Goal: Task Accomplishment & Management: Manage account settings

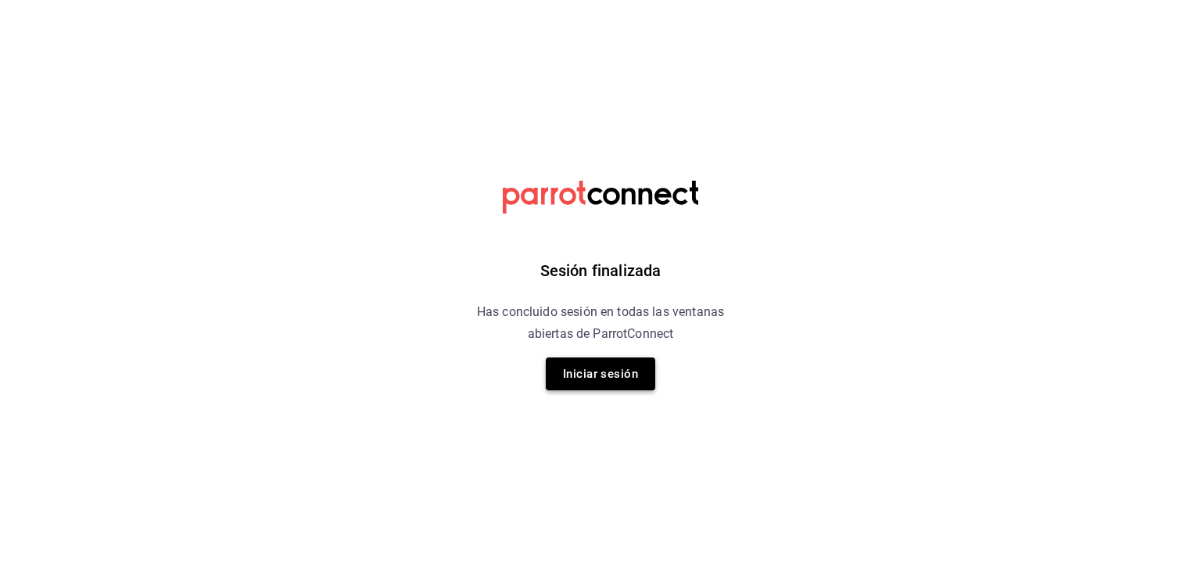
click at [582, 389] on button "Iniciar sesión" at bounding box center [600, 373] width 109 height 33
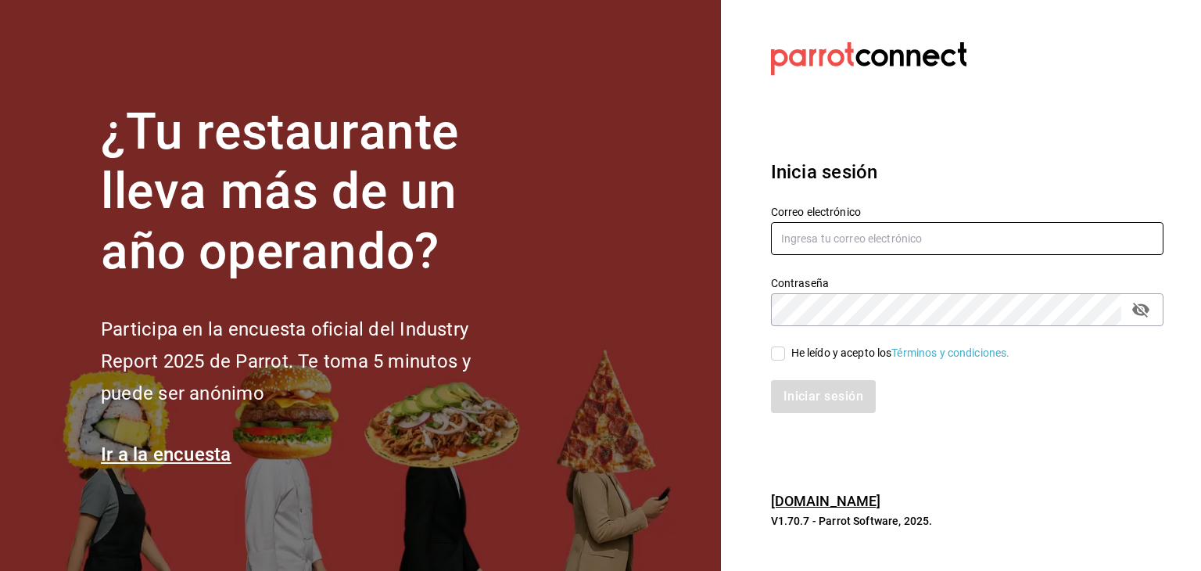
click at [924, 235] on input "text" at bounding box center [967, 238] width 392 height 33
type input "[EMAIL_ADDRESS][DOMAIN_NAME]"
click at [779, 356] on input "He leído y acepto los Términos y condiciones." at bounding box center [778, 353] width 14 height 14
checkbox input "true"
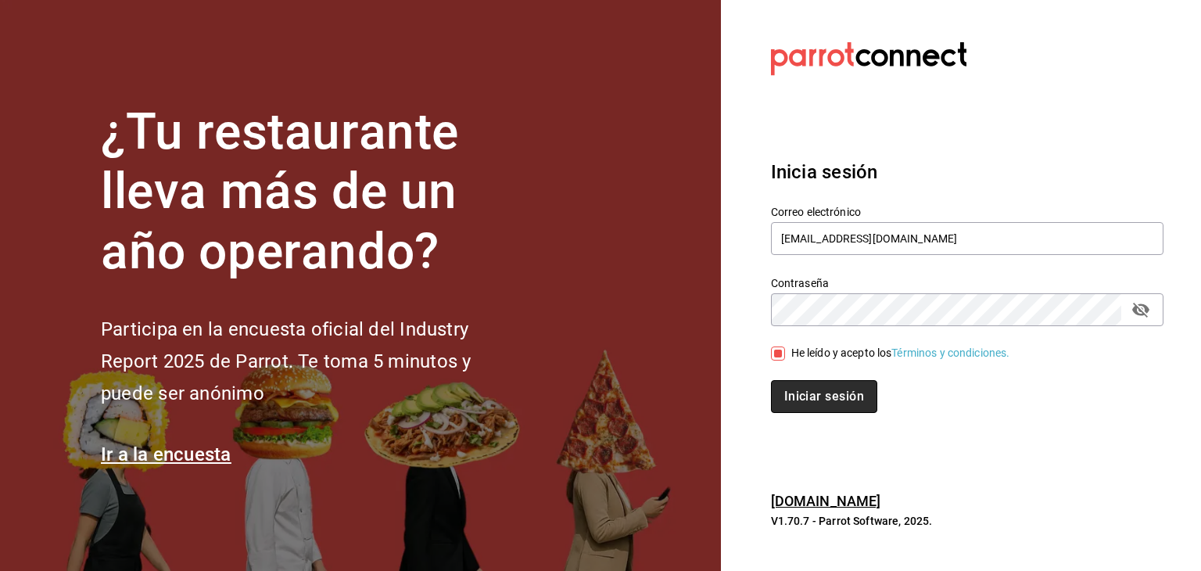
click at [802, 392] on button "Iniciar sesión" at bounding box center [824, 396] width 106 height 33
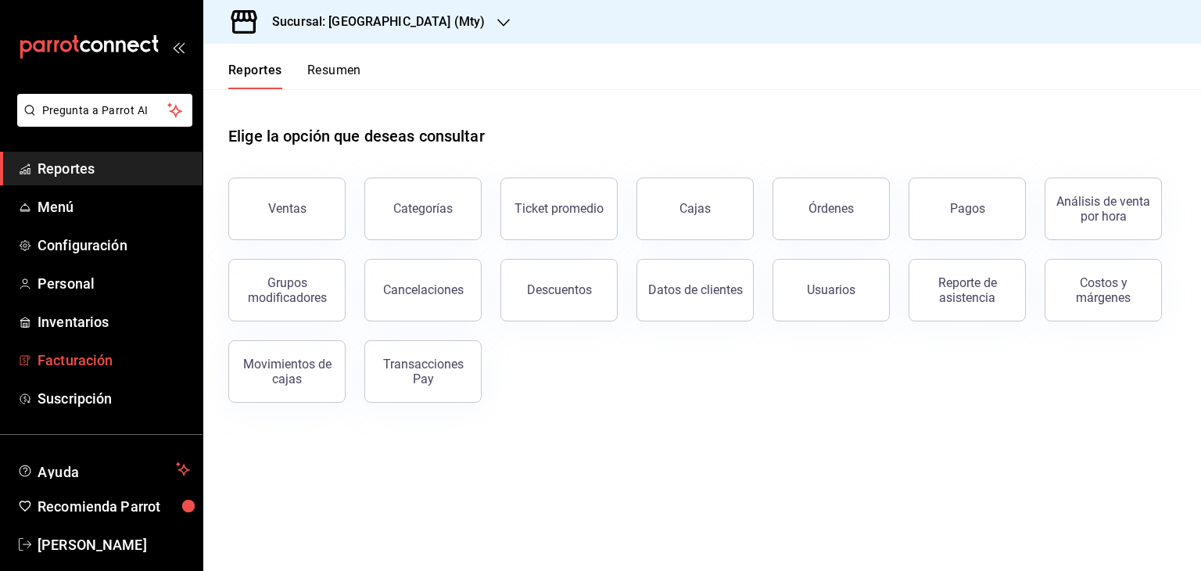
click at [97, 353] on span "Facturación" at bounding box center [114, 359] width 152 height 21
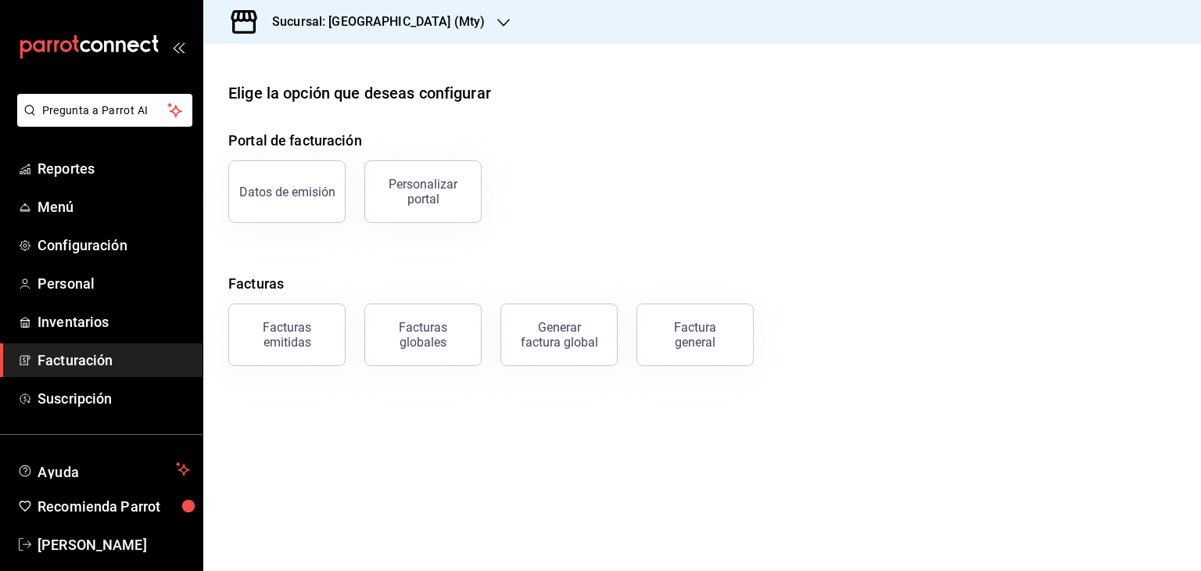
click at [497, 19] on icon "button" at bounding box center [503, 22] width 13 height 13
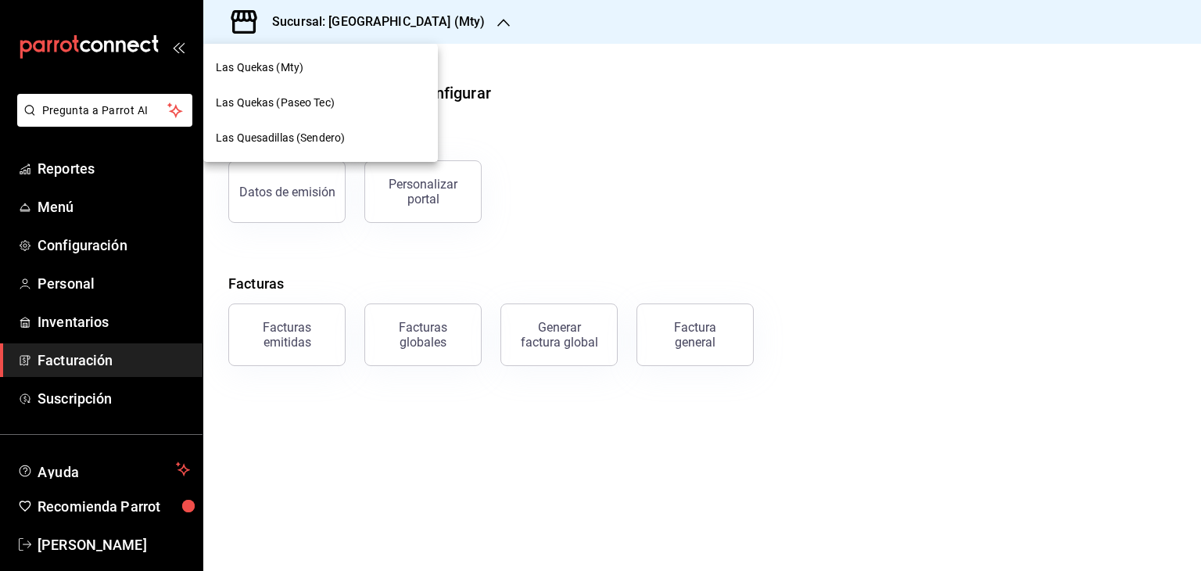
click at [285, 145] on span "Las Quesadillas (Sendero)" at bounding box center [280, 138] width 129 height 16
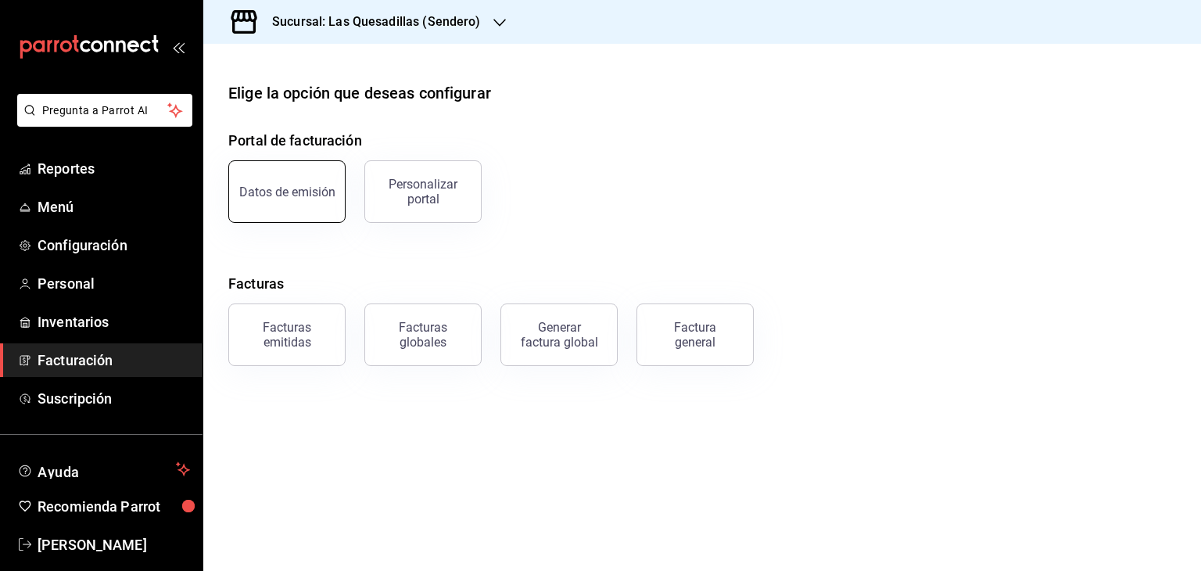
click at [297, 210] on button "Datos de emisión" at bounding box center [286, 191] width 117 height 63
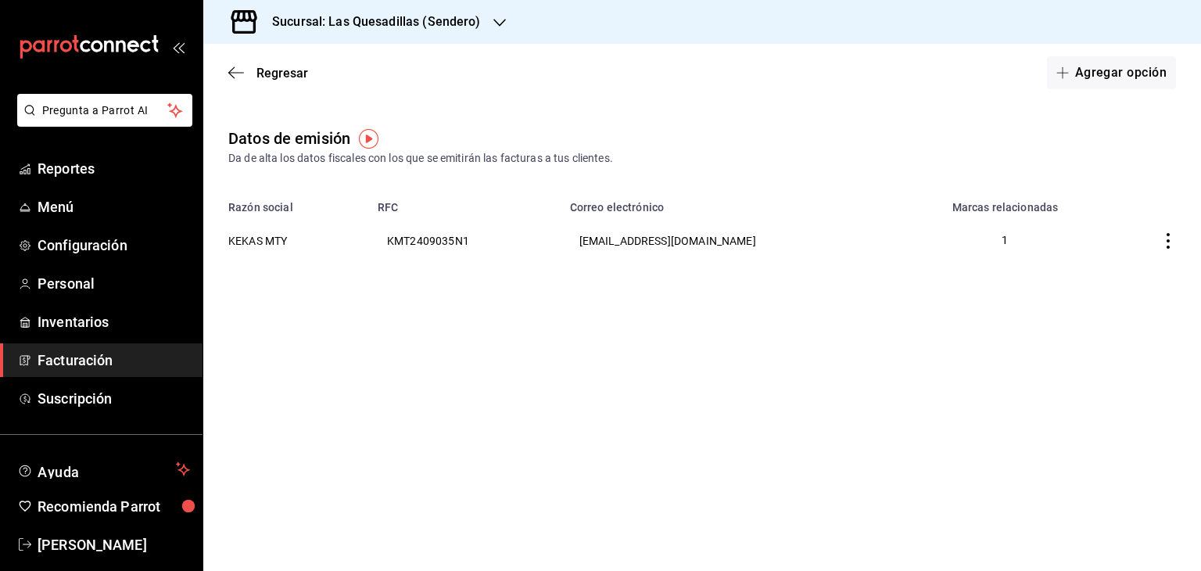
click at [303, 192] on th "Razón social" at bounding box center [285, 203] width 165 height 22
click at [429, 195] on th "RFC" at bounding box center [464, 203] width 192 height 22
click at [428, 199] on th "RFC" at bounding box center [464, 203] width 192 height 22
click at [426, 195] on th "RFC" at bounding box center [464, 203] width 192 height 22
click at [414, 188] on div "Datos de emisión Da de alta los datos fiscales con los que se emitirán las fact…" at bounding box center [702, 210] width 998 height 166
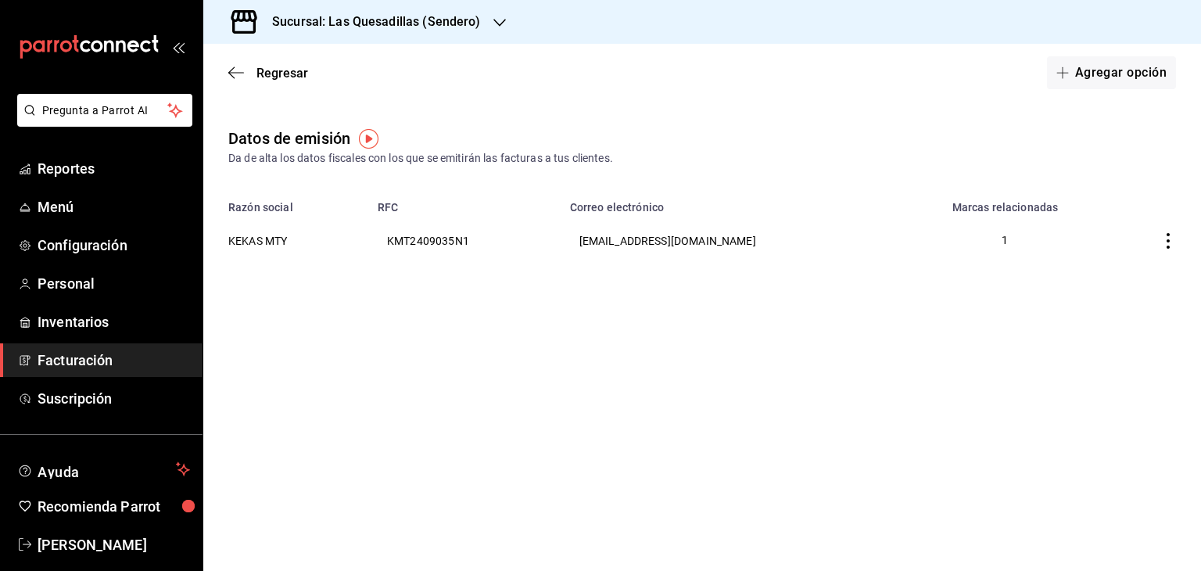
click at [418, 190] on div "Datos de emisión Da de alta los datos fiscales con los que se emitirán las fact…" at bounding box center [702, 210] width 998 height 166
click at [298, 186] on div "Datos de emisión Da de alta los datos fiscales con los que se emitirán las fact…" at bounding box center [702, 210] width 998 height 166
click at [420, 194] on th "RFC" at bounding box center [464, 203] width 192 height 22
click at [495, 20] on icon "button" at bounding box center [499, 22] width 13 height 13
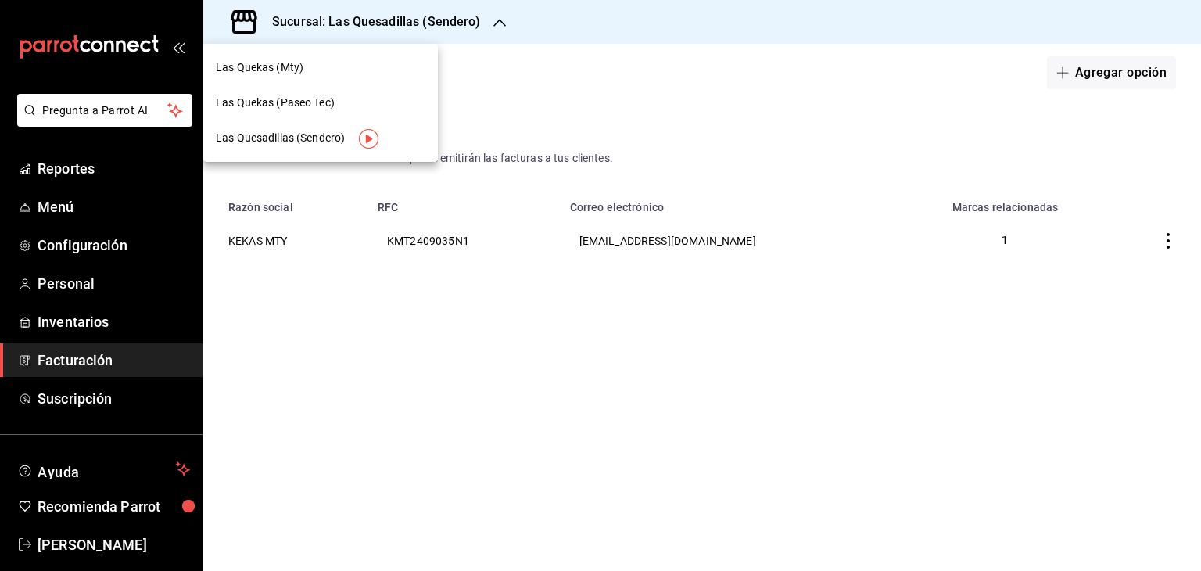
click at [443, 181] on div at bounding box center [600, 285] width 1201 height 571
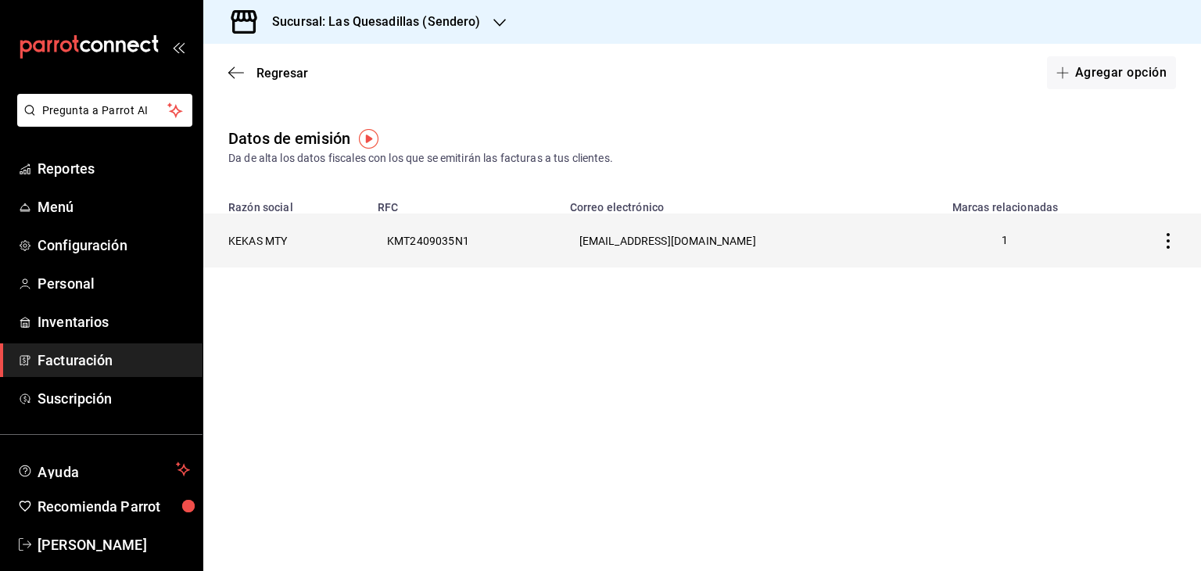
click at [1167, 244] on icon "button" at bounding box center [1168, 241] width 16 height 16
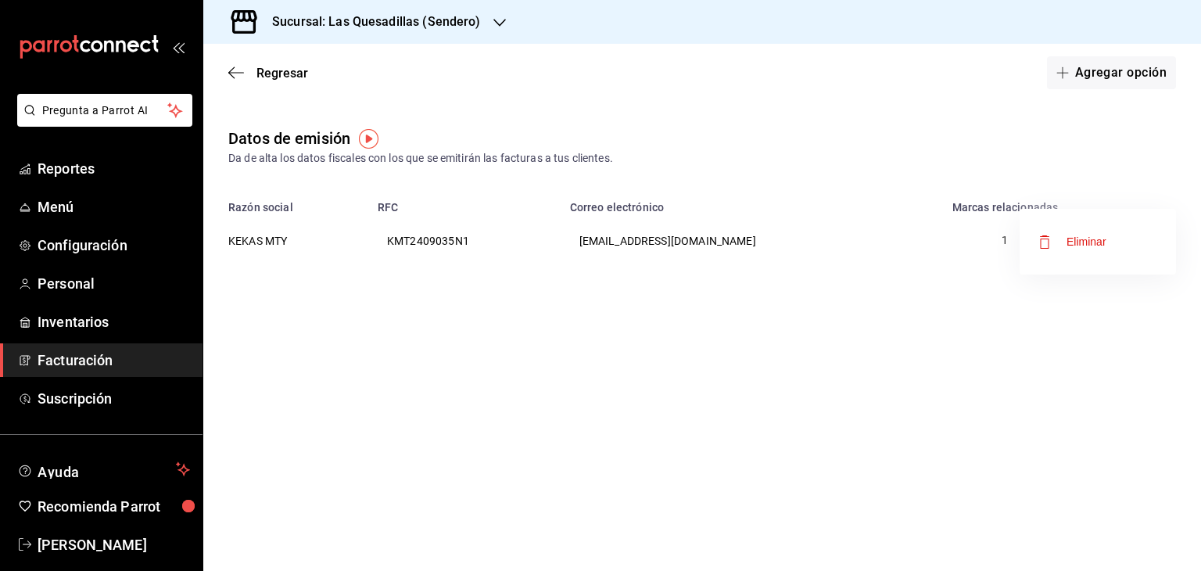
click at [244, 240] on div at bounding box center [600, 285] width 1201 height 571
click at [265, 78] on span "Regresar" at bounding box center [282, 73] width 52 height 15
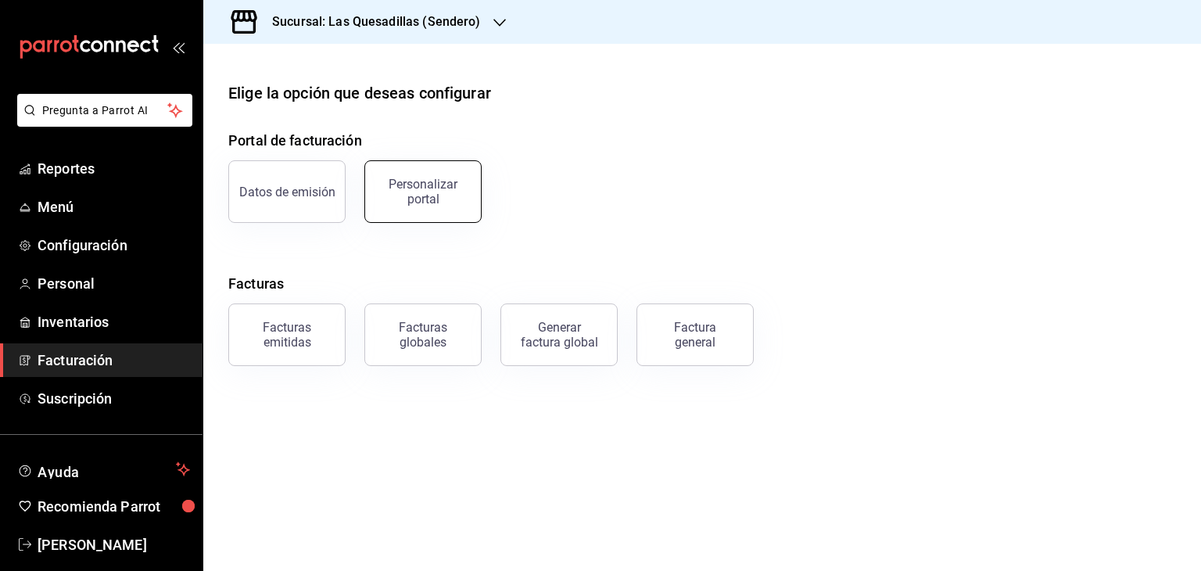
click at [435, 195] on div "Personalizar portal" at bounding box center [423, 192] width 97 height 30
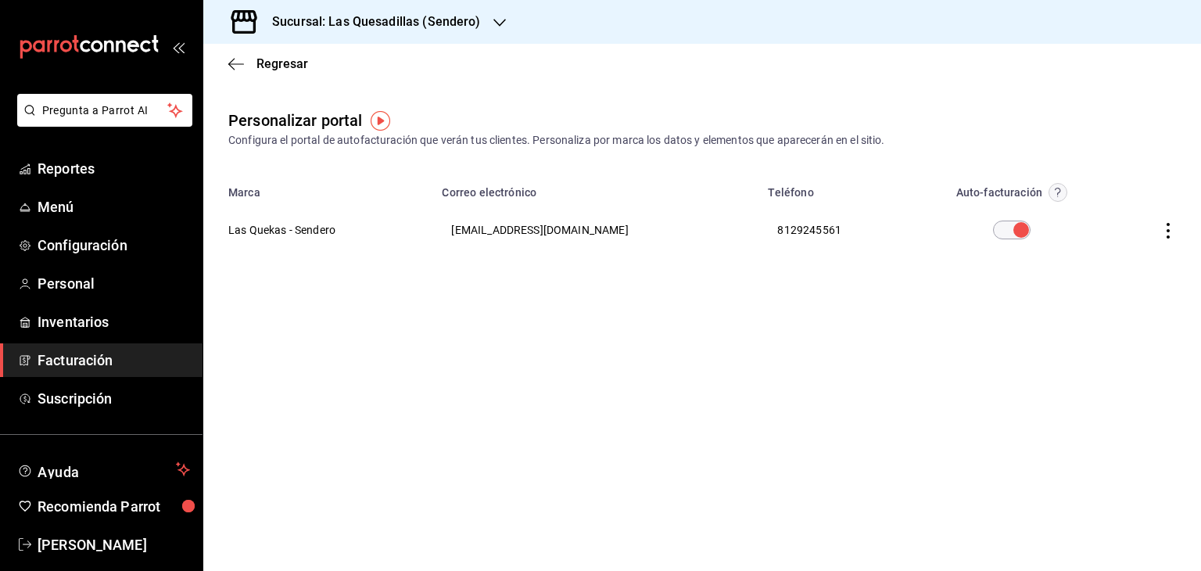
click at [1163, 233] on icon "button" at bounding box center [1168, 231] width 16 height 16
click at [1084, 219] on li "Editar" at bounding box center [1098, 211] width 156 height 40
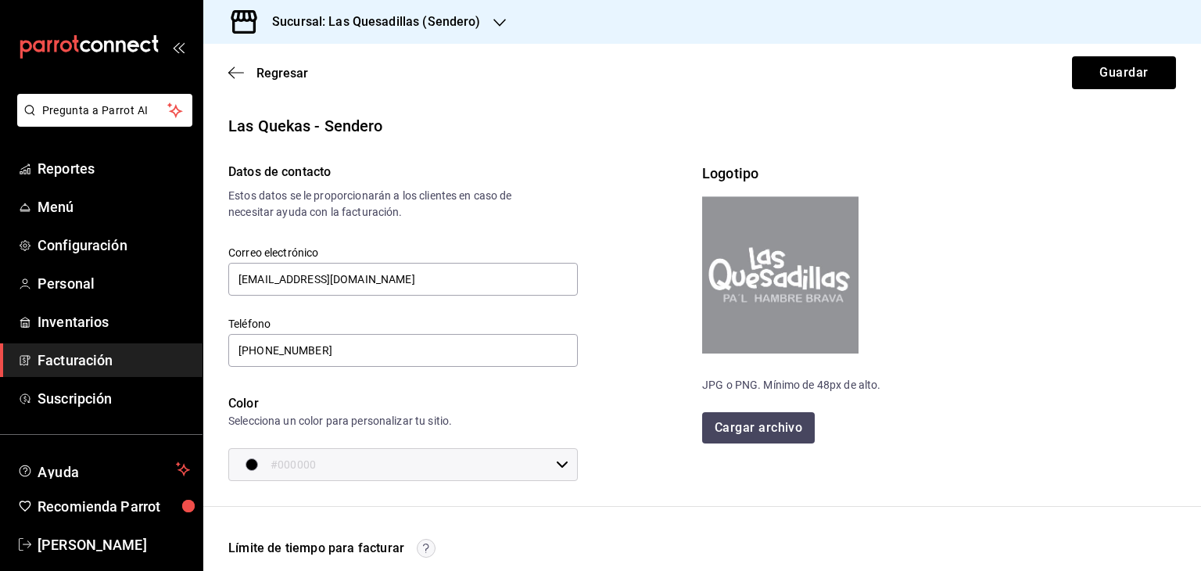
click at [801, 298] on img at bounding box center [780, 274] width 156 height 157
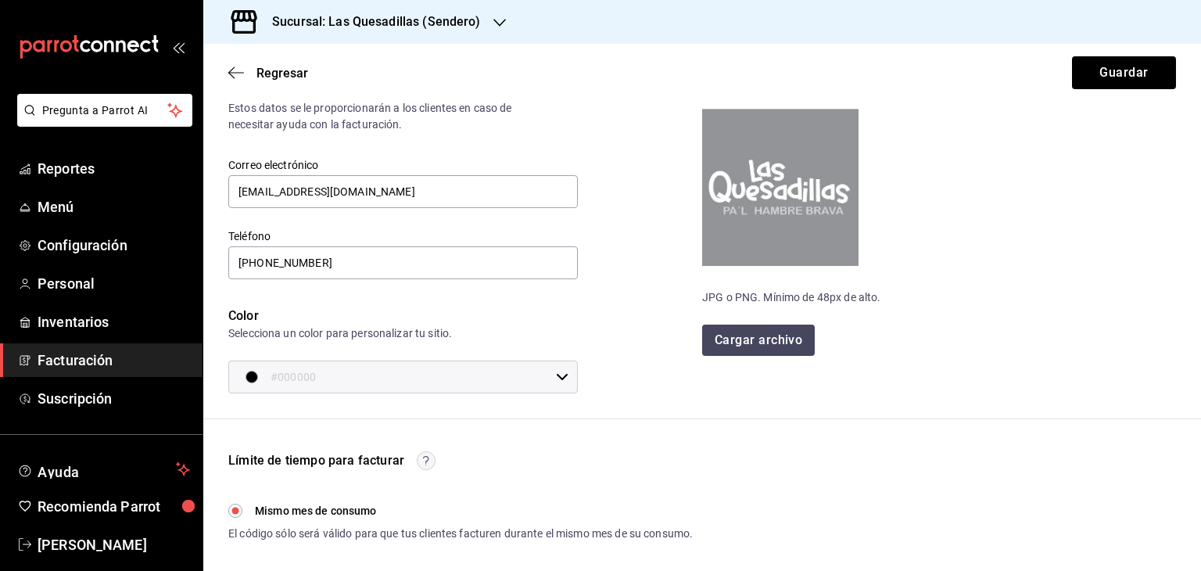
scroll to position [22, 0]
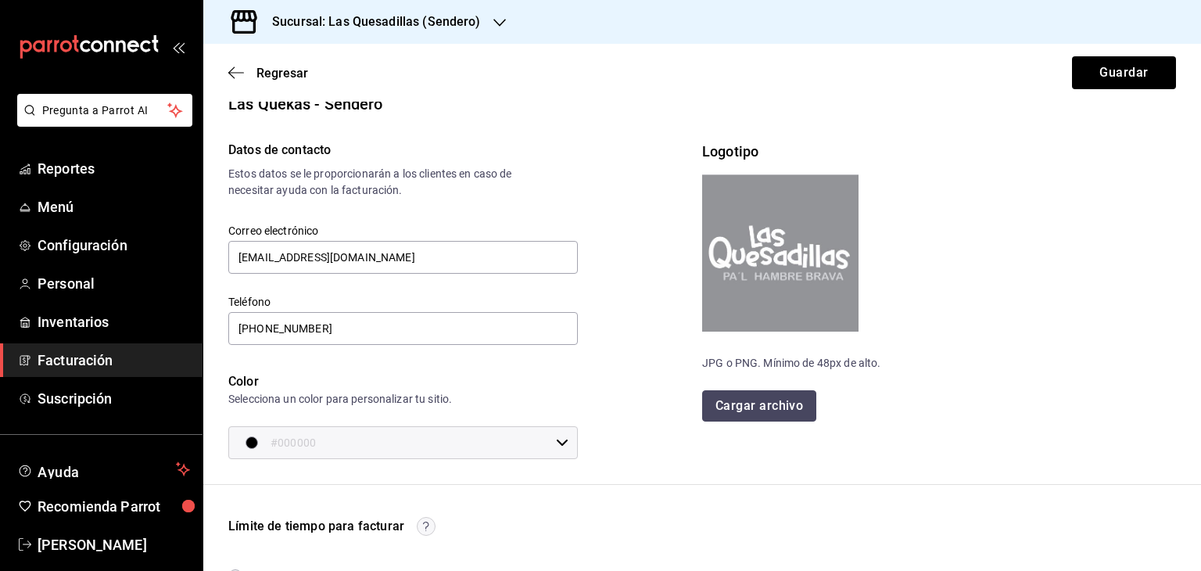
click at [766, 405] on button "Cargar archivo" at bounding box center [759, 405] width 114 height 31
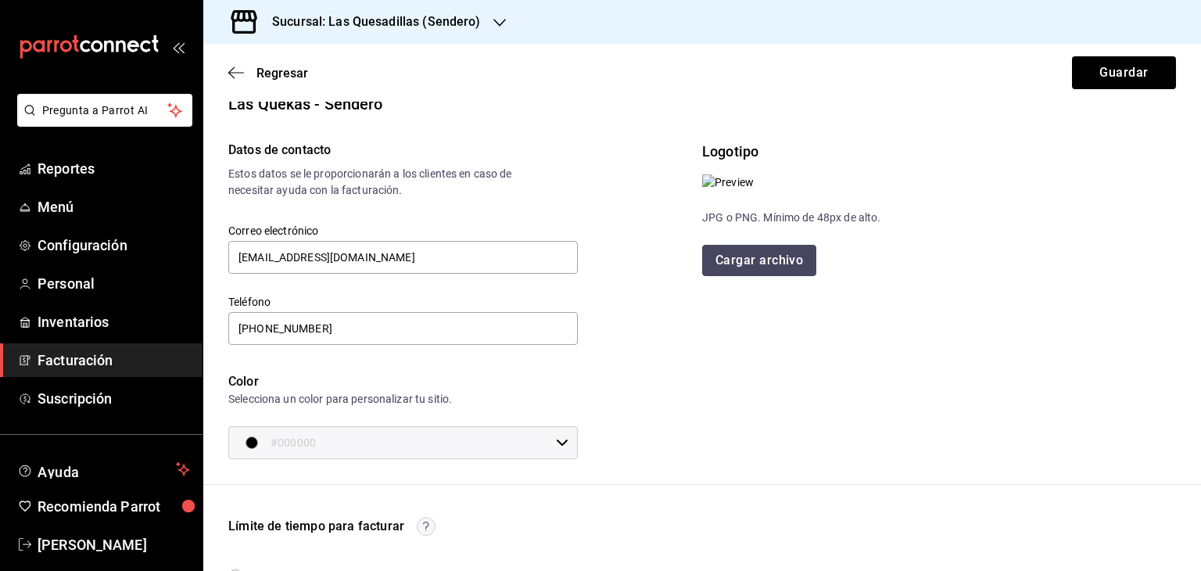
click at [750, 276] on button "Cargar archivo" at bounding box center [759, 260] width 114 height 31
click at [1120, 70] on button "Guardar" at bounding box center [1124, 72] width 104 height 33
